Goal: Transaction & Acquisition: Obtain resource

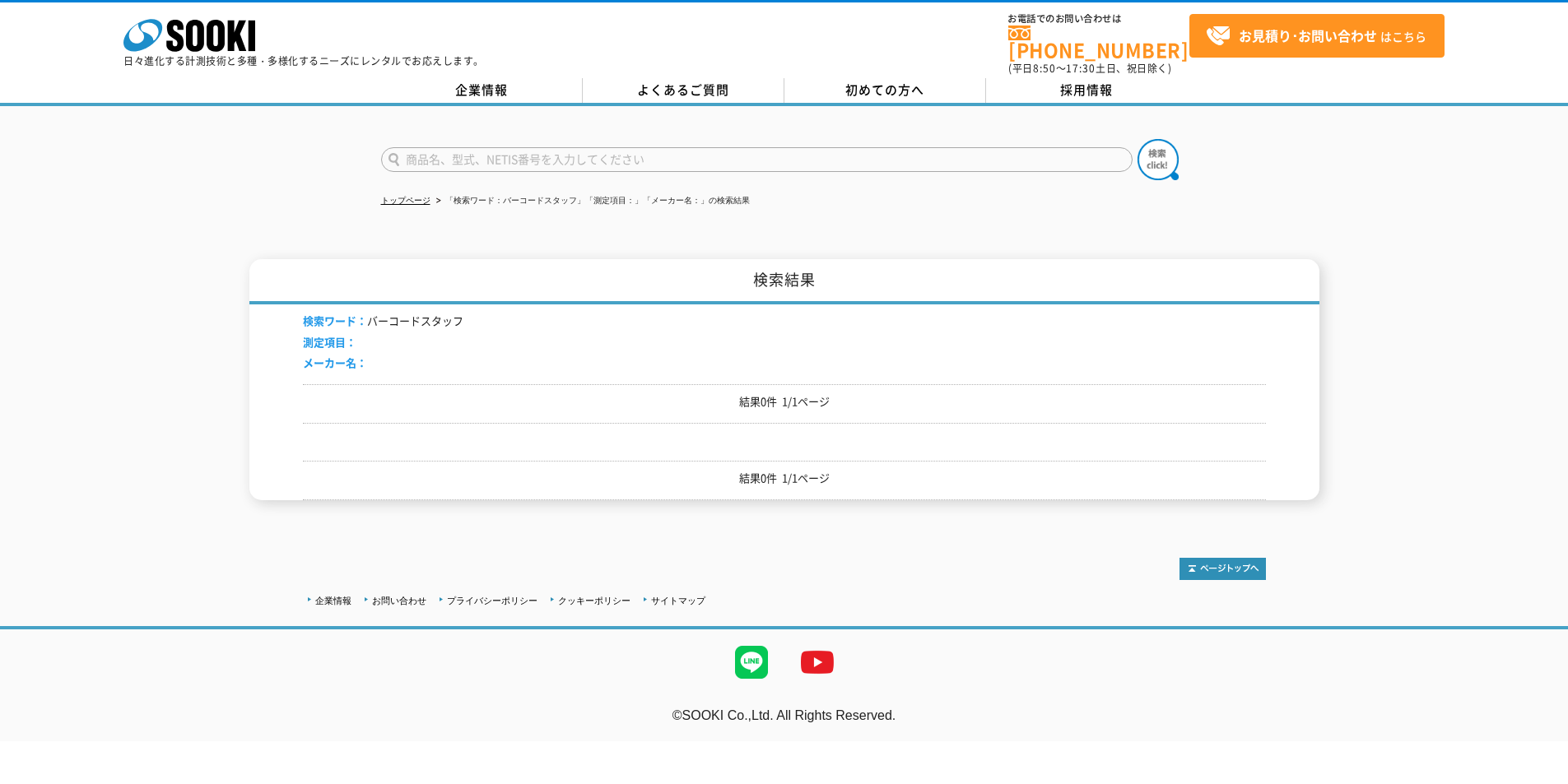
click at [524, 147] on input "text" at bounding box center [757, 159] width 752 height 25
paste input "safie Pocket2"
type input "safie Pocket2"
click at [1185, 139] on form "safie Pocket2" at bounding box center [784, 162] width 807 height 46
click at [1171, 152] on img at bounding box center [1158, 159] width 41 height 41
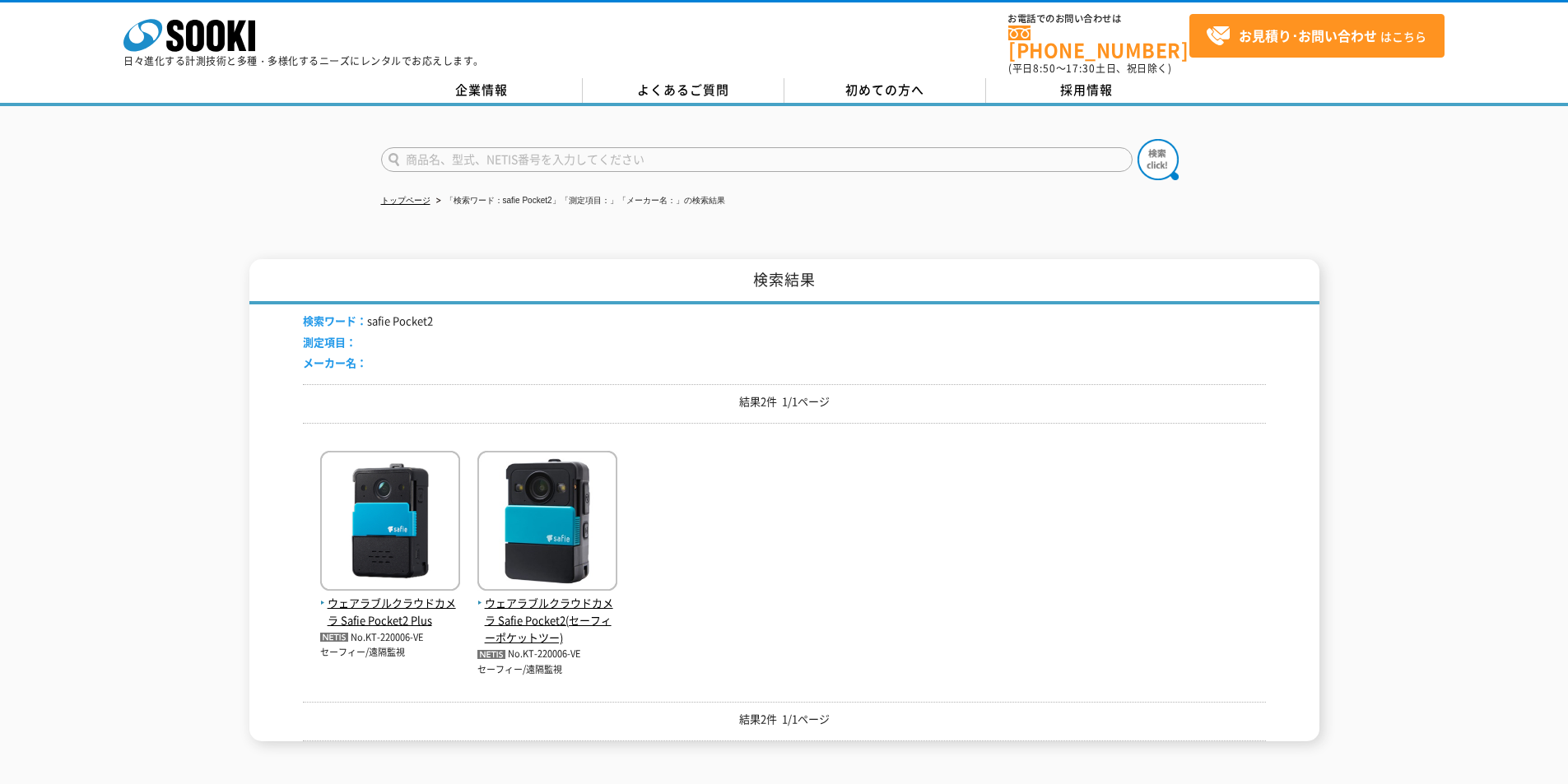
scroll to position [82, 0]
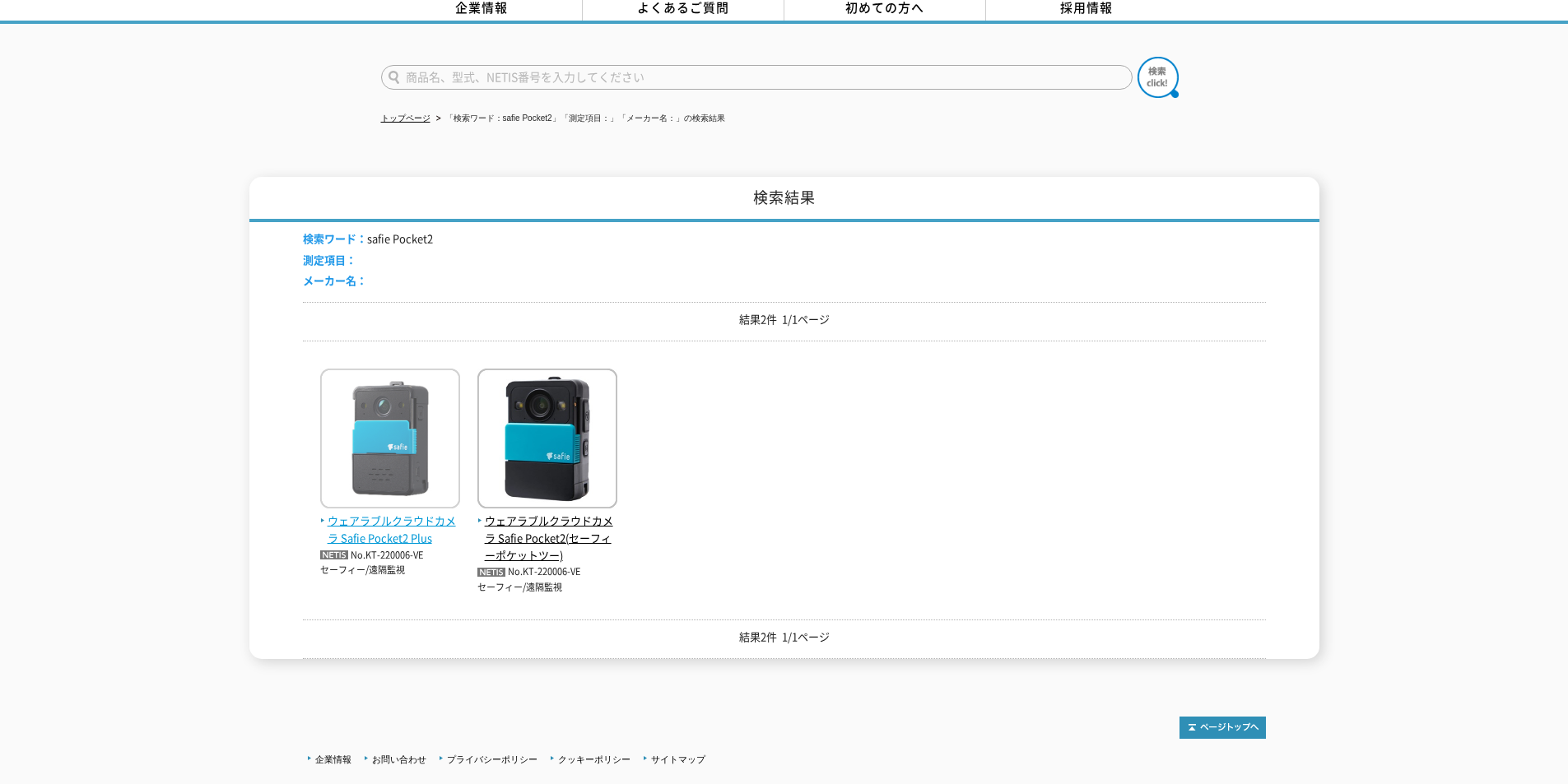
click at [374, 397] on img at bounding box center [389, 440] width 140 height 144
